Goal: Find specific page/section: Find specific page/section

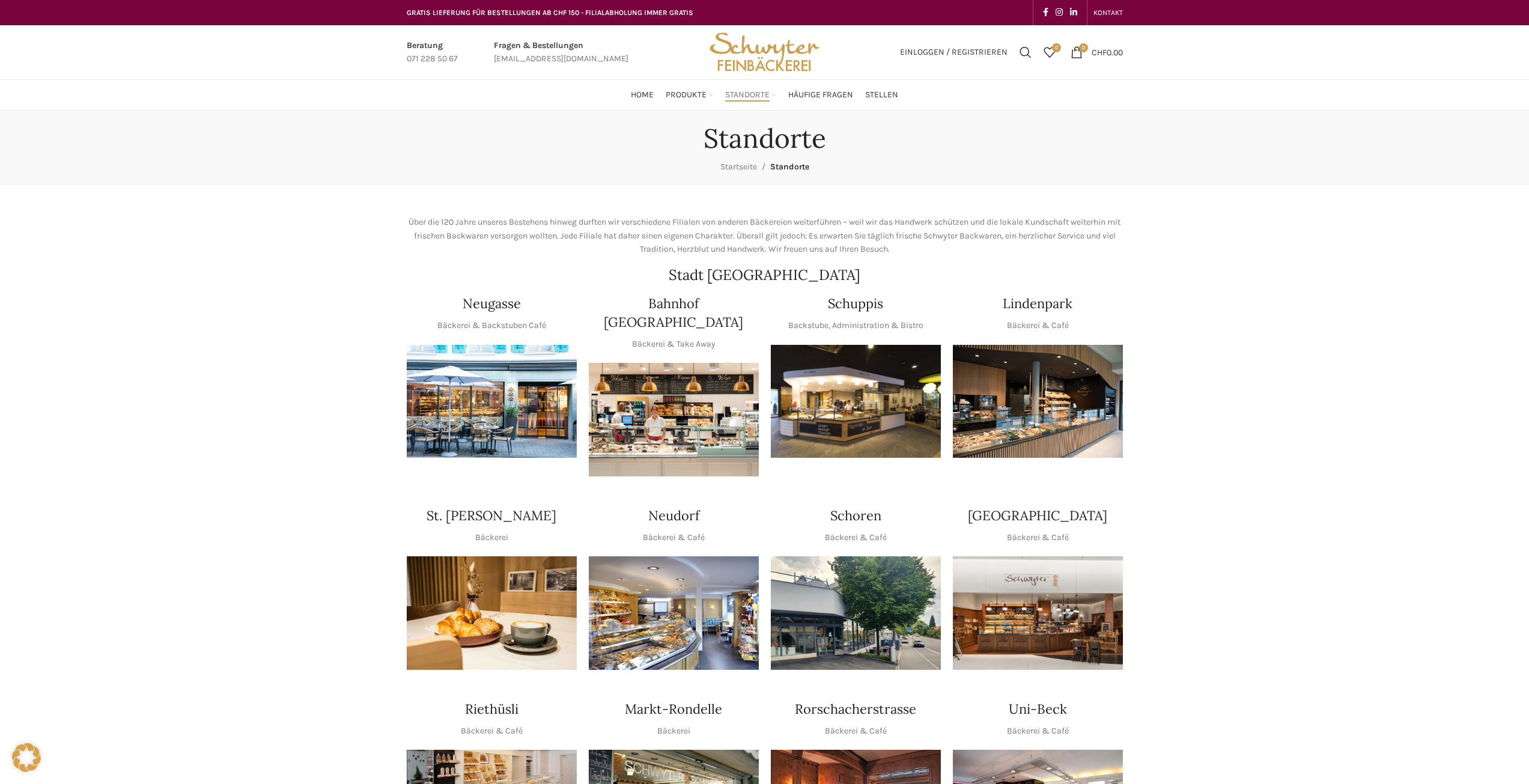
click at [914, 428] on img "1 / 1" at bounding box center [856, 402] width 170 height 114
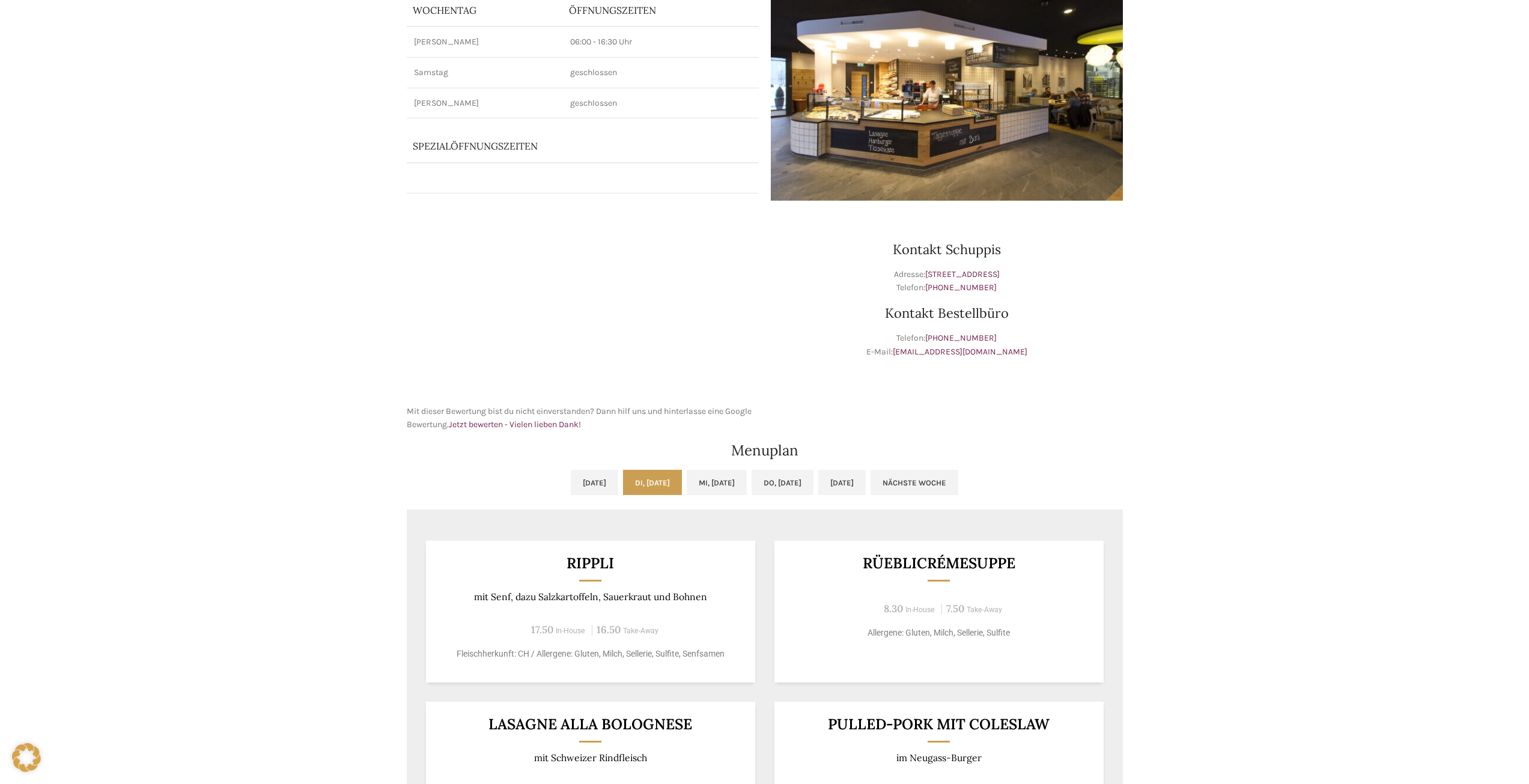
scroll to position [180, 0]
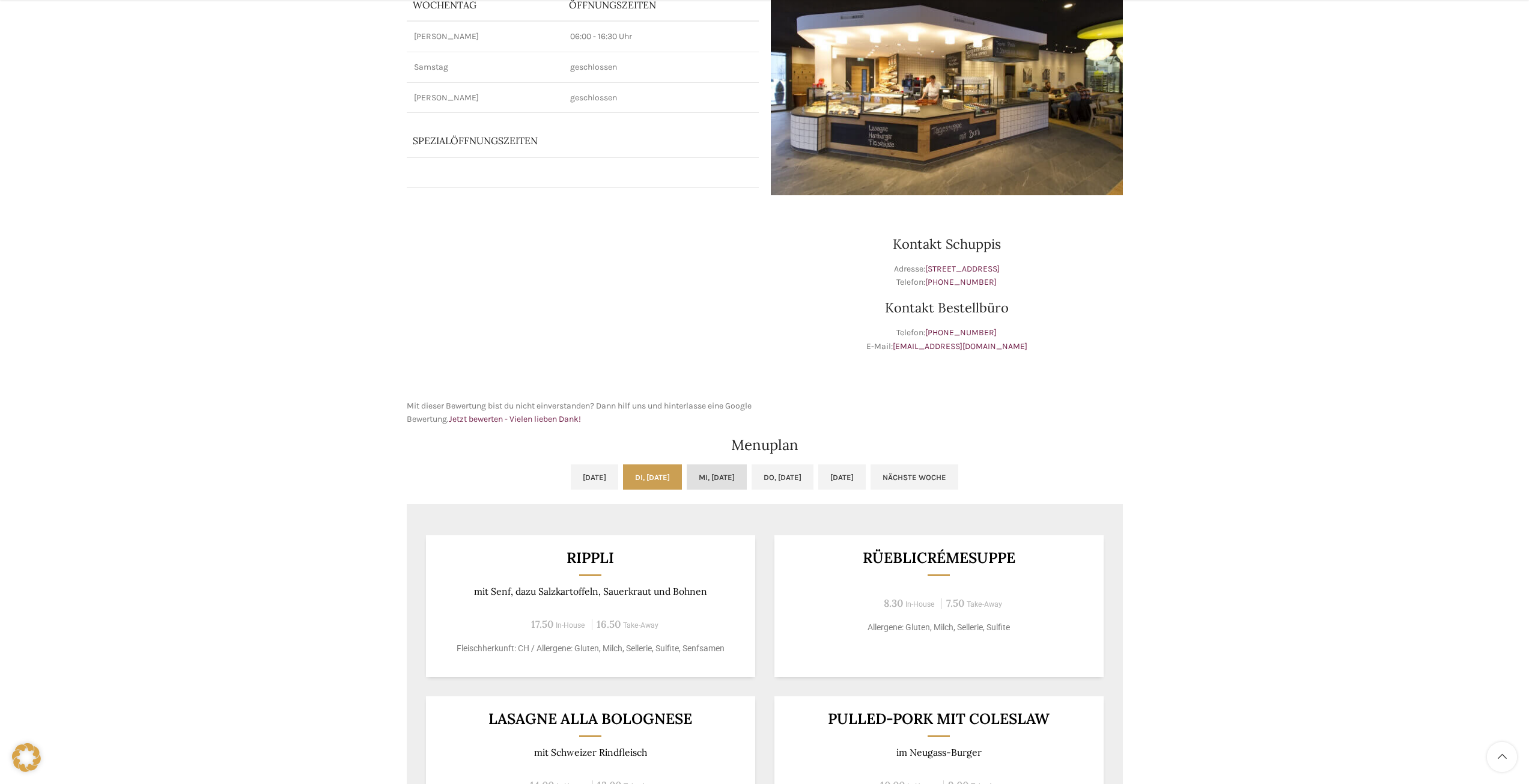
click at [735, 485] on link "Mi, 01.10.2025" at bounding box center [716, 477] width 60 height 25
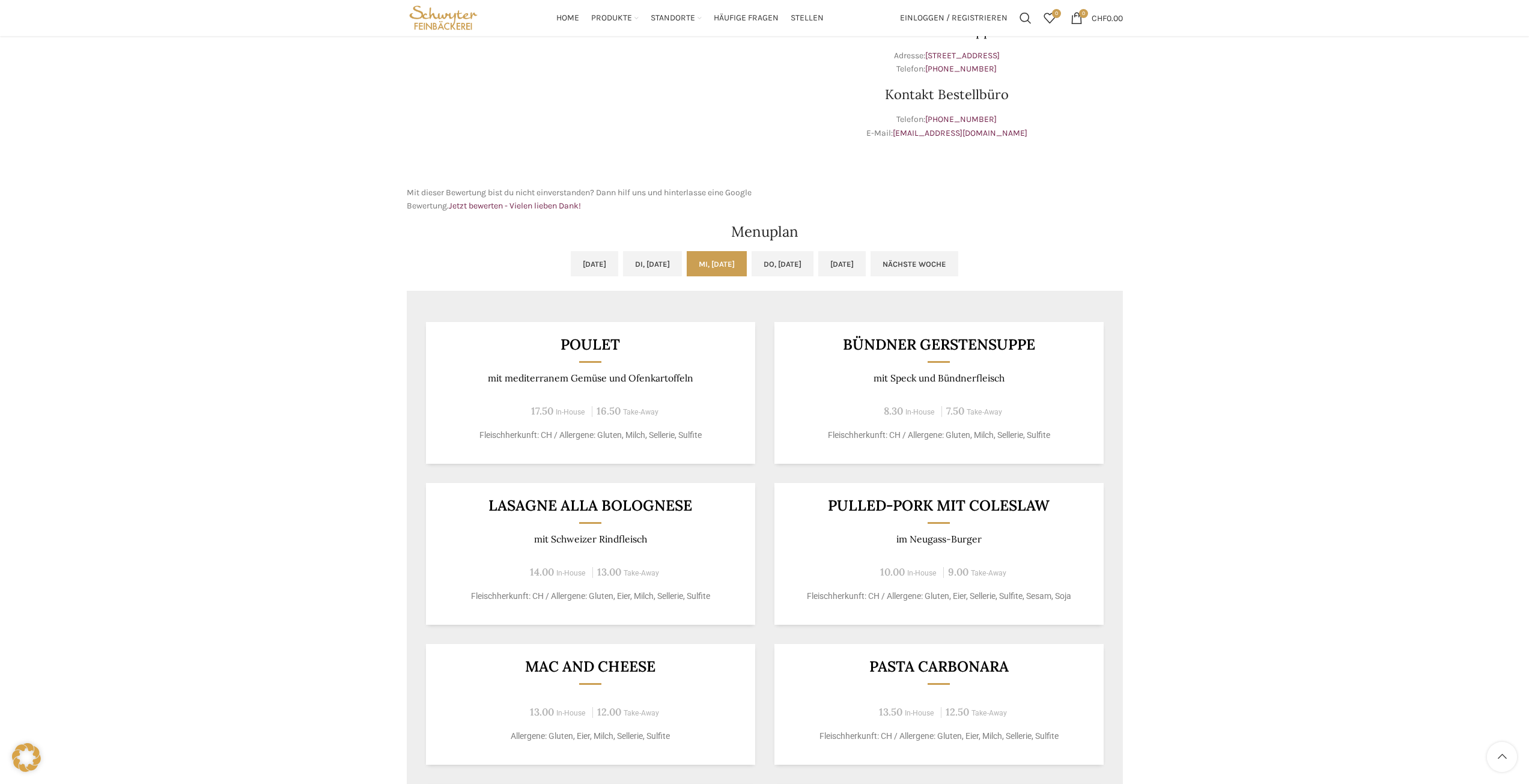
scroll to position [240, 0]
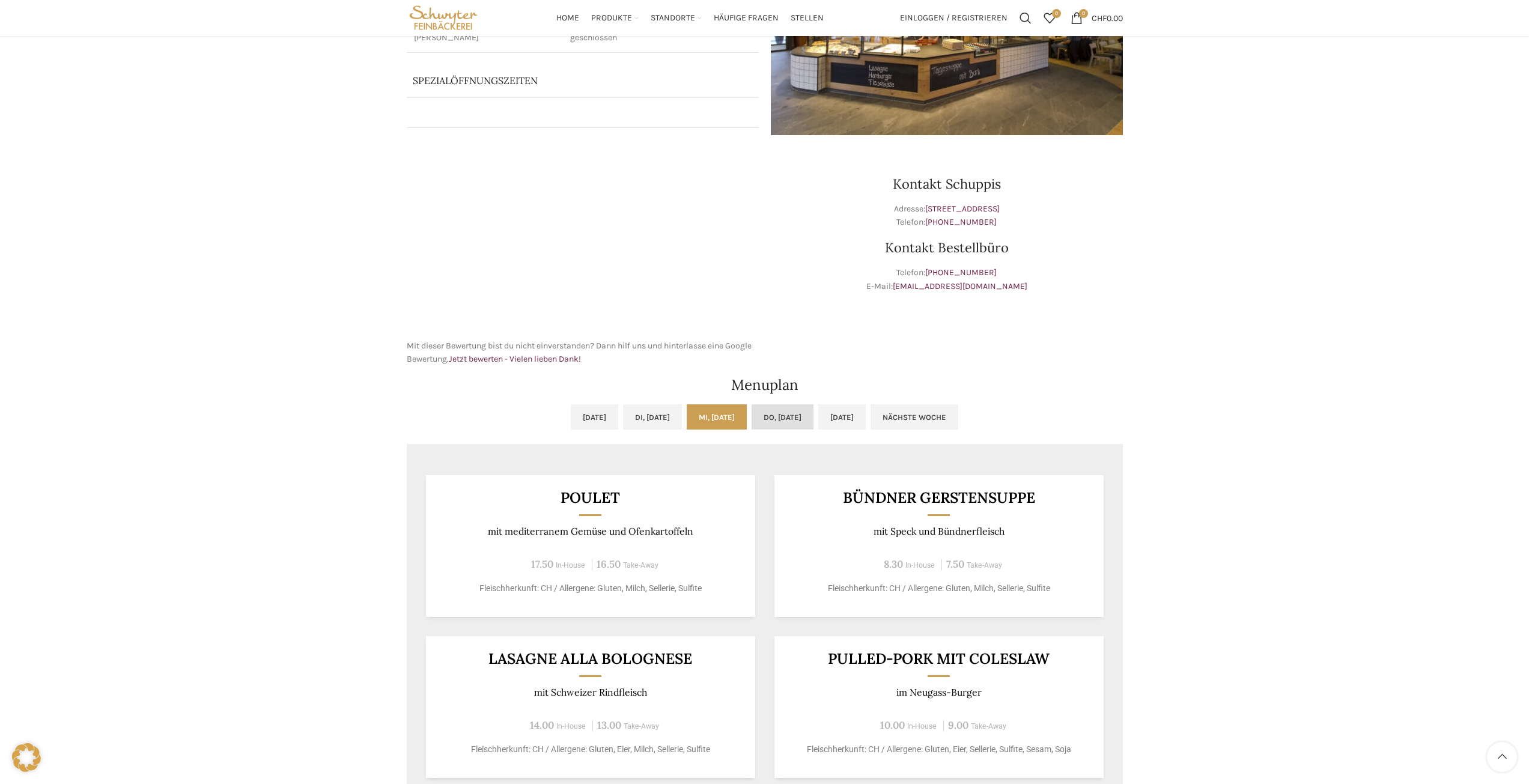
click at [805, 409] on link "Do, 02.10.2025" at bounding box center [783, 417] width 62 height 25
click at [863, 414] on link "Fr, 03.10.2025" at bounding box center [842, 417] width 47 height 25
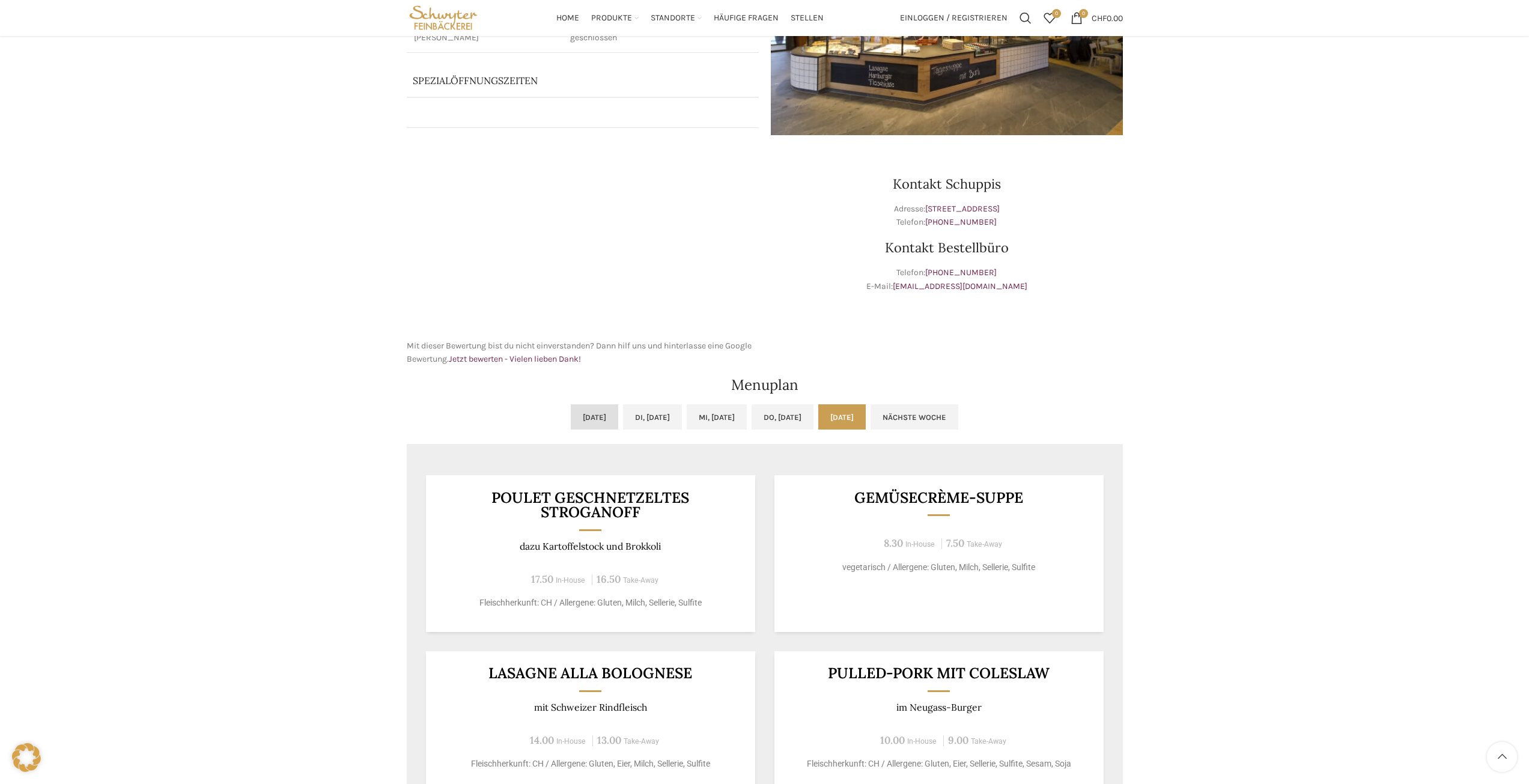
click at [571, 423] on link "Mo, 29.09.2025" at bounding box center [594, 417] width 47 height 25
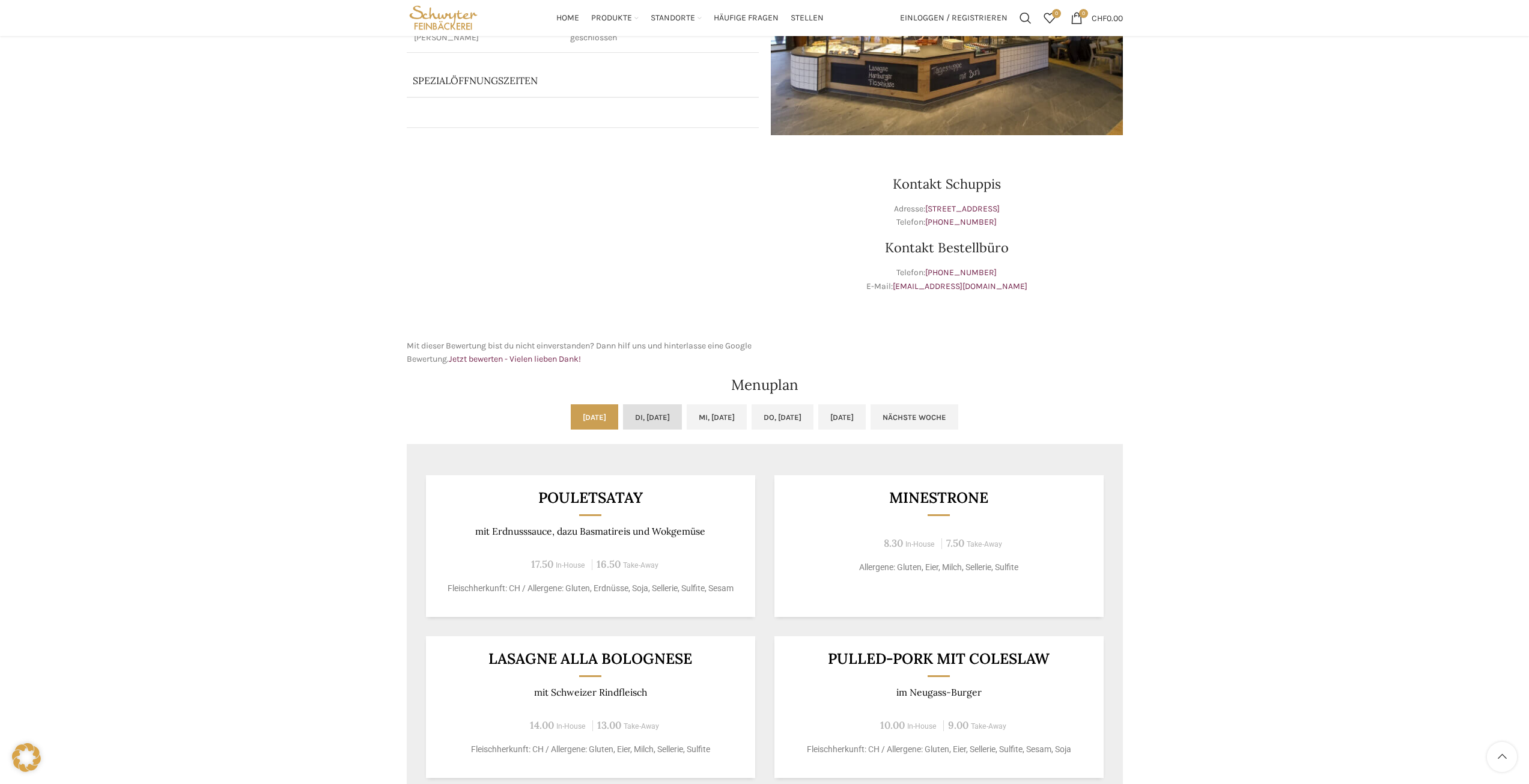
click at [628, 421] on link "Di, 30.09.2025" at bounding box center [653, 417] width 59 height 25
click at [727, 411] on link "Mi, 01.10.2025" at bounding box center [716, 417] width 60 height 25
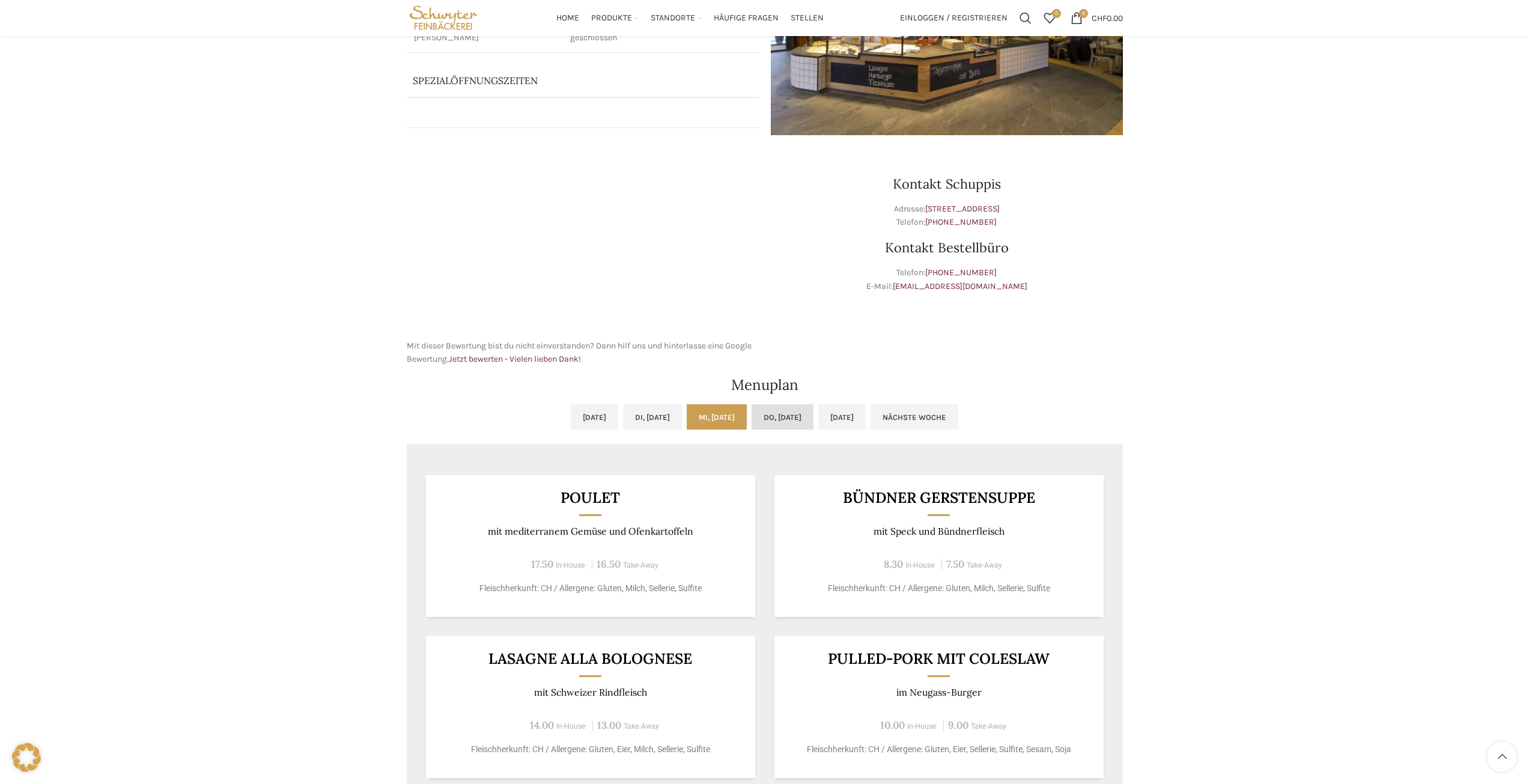
click at [795, 426] on link "Do, 02.10.2025" at bounding box center [783, 417] width 62 height 25
click at [814, 412] on link "Do, 02.10.2025" at bounding box center [783, 417] width 62 height 25
click at [810, 415] on link "Do, 02.10.2025" at bounding box center [783, 417] width 62 height 25
click at [866, 420] on link "Fr, 03.10.2025" at bounding box center [842, 417] width 47 height 25
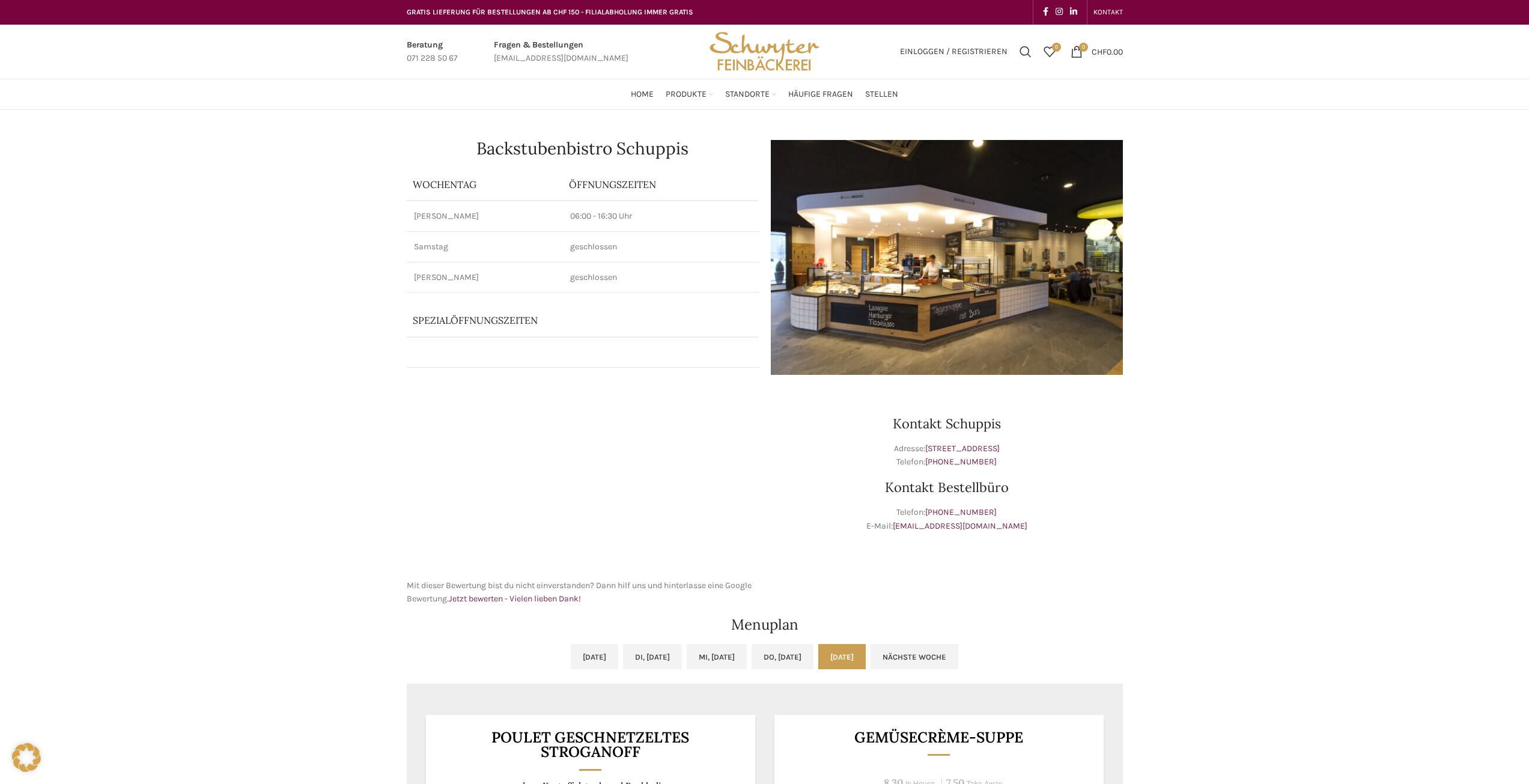
scroll to position [0, 0]
